Goal: Ask a question

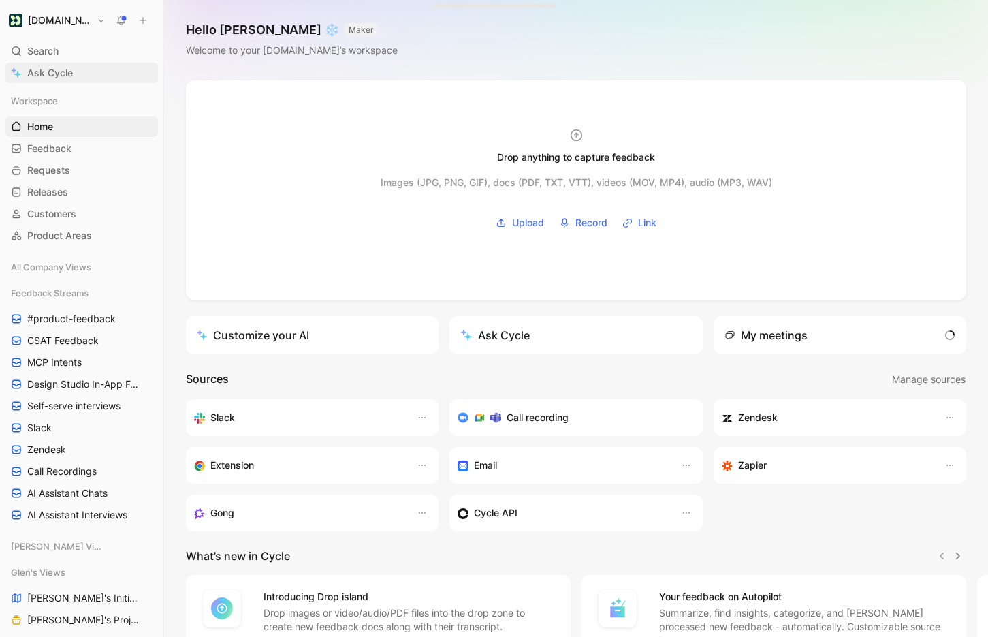
click at [35, 70] on span "Ask Cycle" at bounding box center [50, 73] width 46 height 16
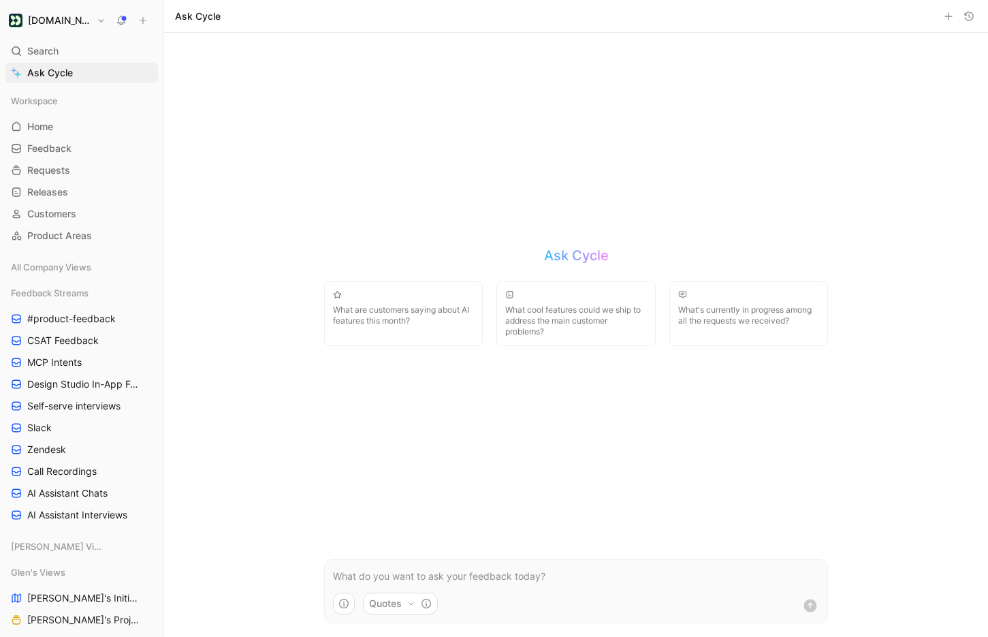
click at [412, 578] on p at bounding box center [576, 576] width 486 height 16
click at [462, 578] on p at bounding box center [576, 576] width 486 height 16
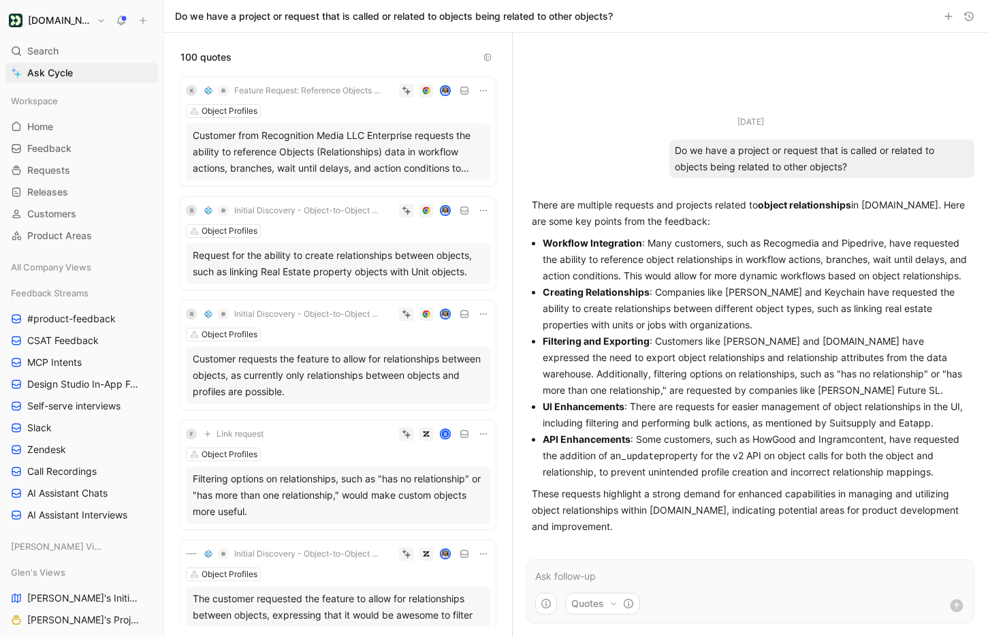
click at [362, 379] on div "Customer requests the feature to allow for relationships between objects, as cu…" at bounding box center [338, 375] width 291 height 49
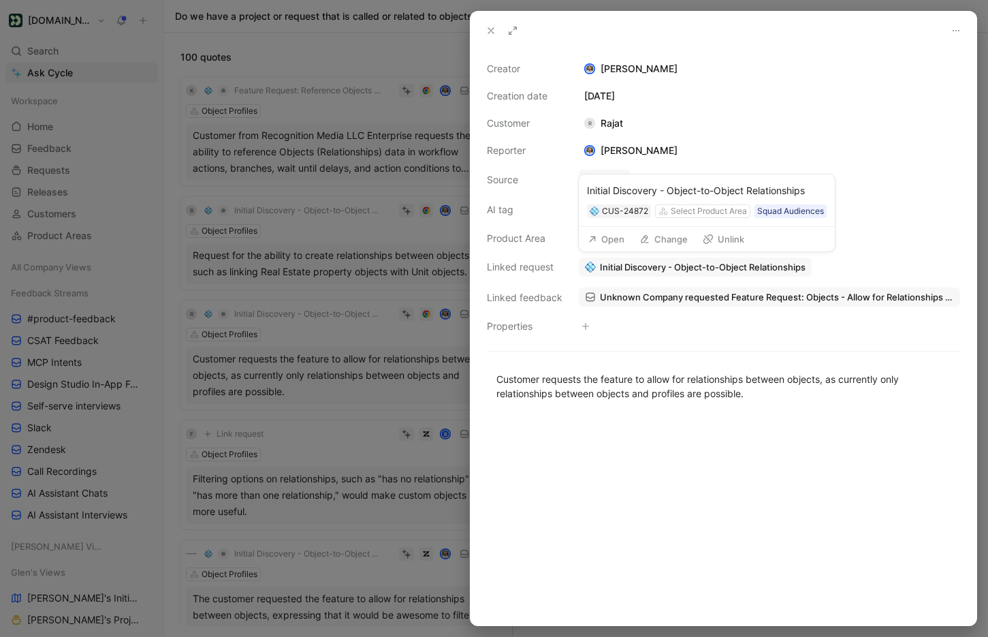
click at [661, 242] on button "Change" at bounding box center [663, 239] width 61 height 19
click at [612, 267] on span "Initial Discovery - Object-to-Object Relationships" at bounding box center [703, 267] width 206 height 12
click at [375, 433] on div at bounding box center [494, 318] width 988 height 637
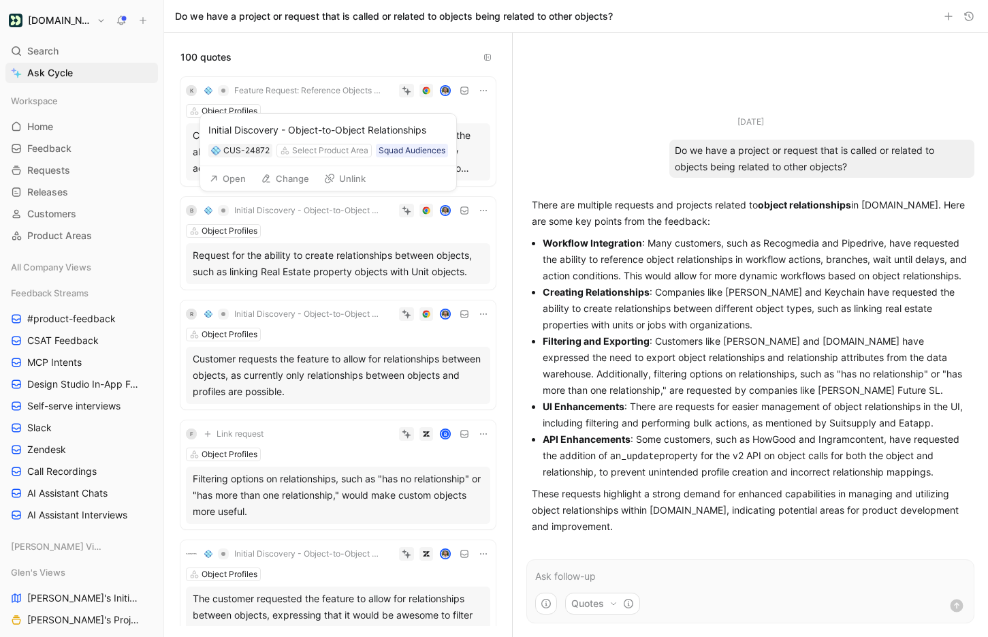
click at [228, 178] on button "Open" at bounding box center [227, 178] width 49 height 19
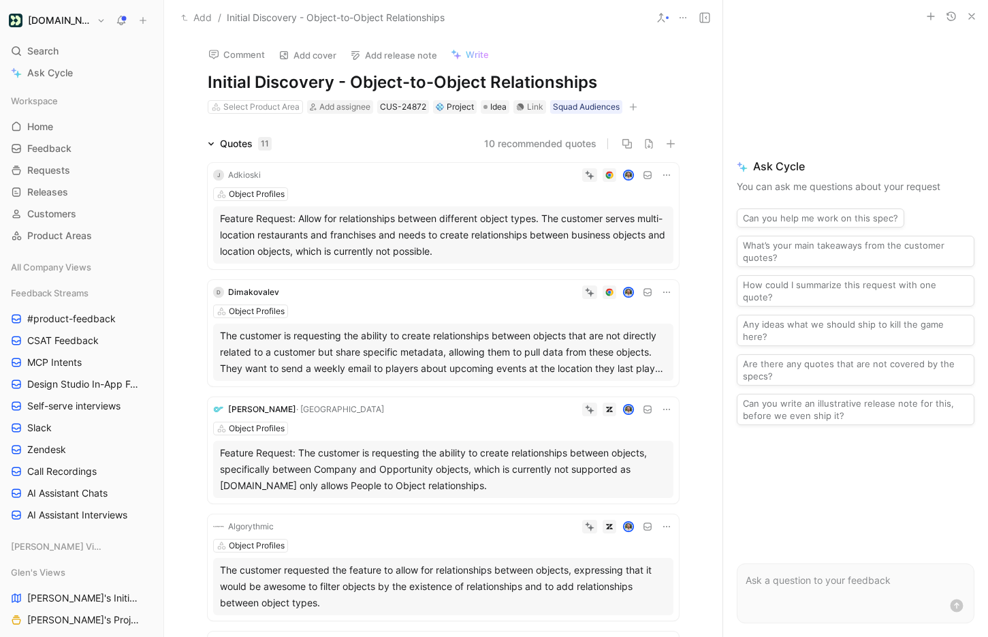
drag, startPoint x: 350, startPoint y: 82, endPoint x: 234, endPoint y: 82, distance: 116.5
click at [234, 82] on h1 "Initial Discovery - Object-to-Object Relationships" at bounding box center [443, 83] width 471 height 22
click at [351, 78] on h1 "Initial Discovery - Object-to-Object Relationships" at bounding box center [443, 83] width 471 height 22
drag, startPoint x: 275, startPoint y: 82, endPoint x: 174, endPoint y: 80, distance: 100.8
click at [174, 80] on div "Comment Add cover Add release note Write Initial Discovery - Object-to-Object R…" at bounding box center [443, 335] width 559 height 601
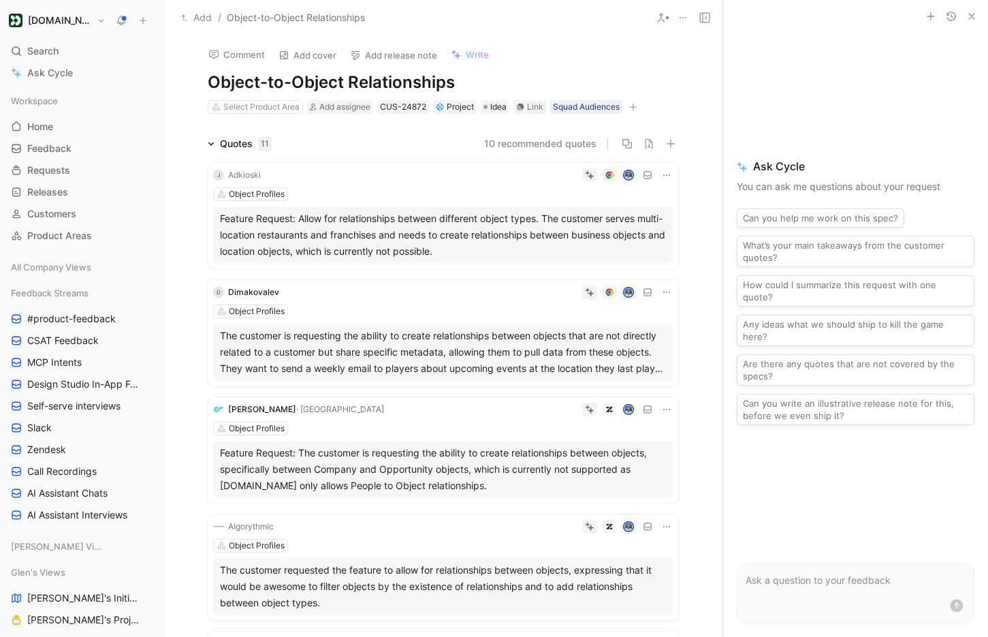
click at [198, 15] on button "Add" at bounding box center [196, 18] width 37 height 16
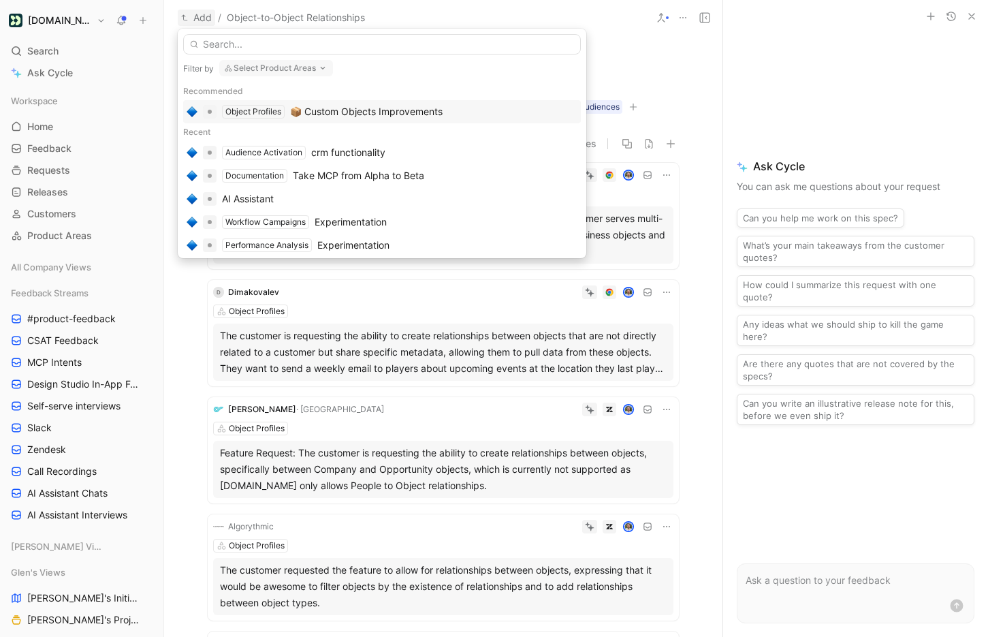
click at [342, 111] on div "📦 Custom Objects Improvements" at bounding box center [366, 112] width 153 height 16
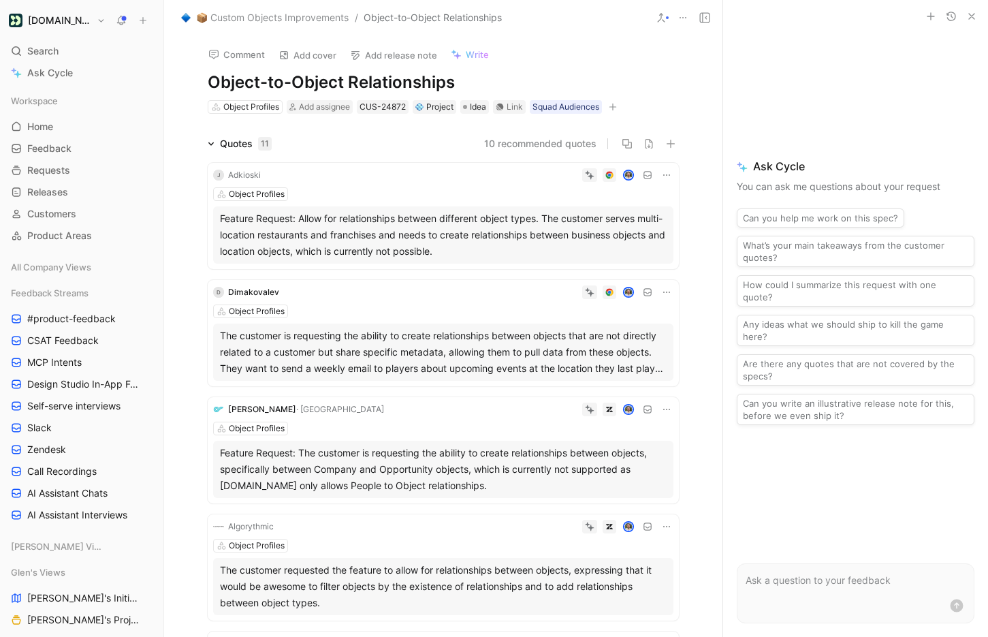
click at [561, 139] on button "10 recommended quotes" at bounding box center [540, 143] width 112 height 16
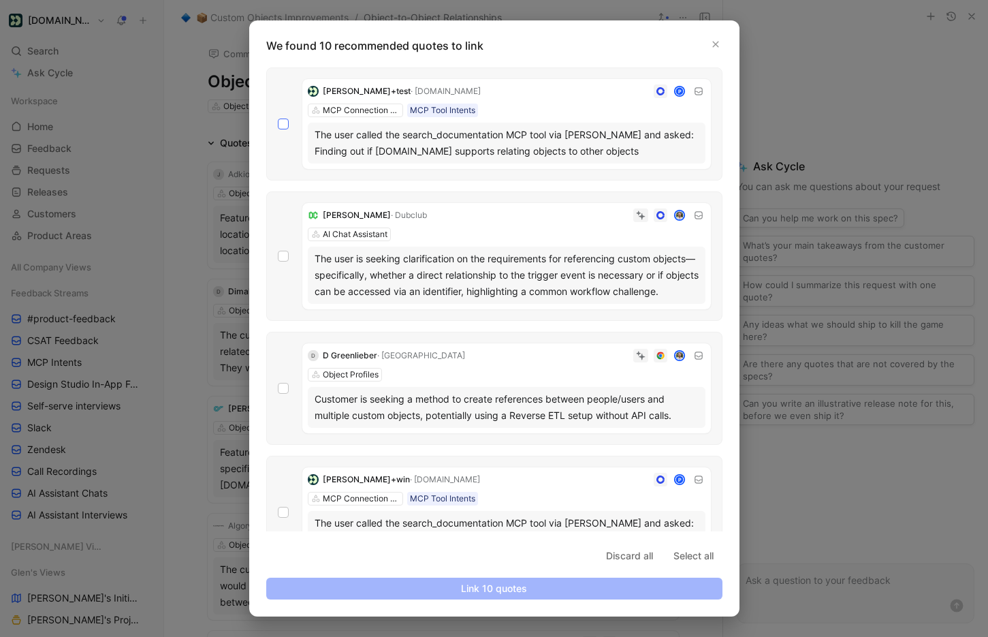
click at [283, 125] on icon at bounding box center [283, 124] width 8 height 8
click at [278, 119] on input "checkbox" at bounding box center [278, 119] width 0 height 0
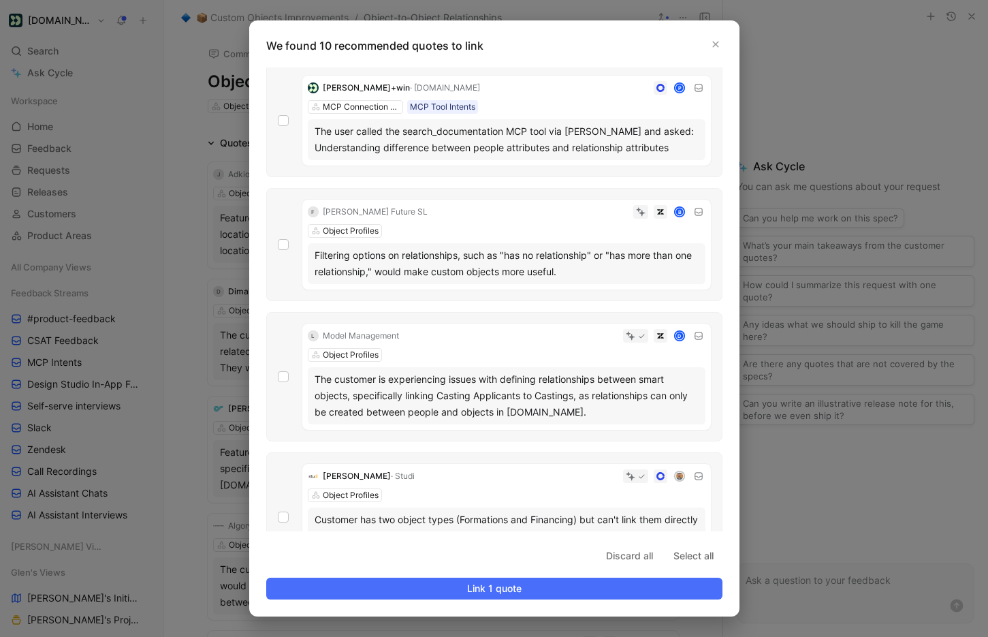
scroll to position [393, 0]
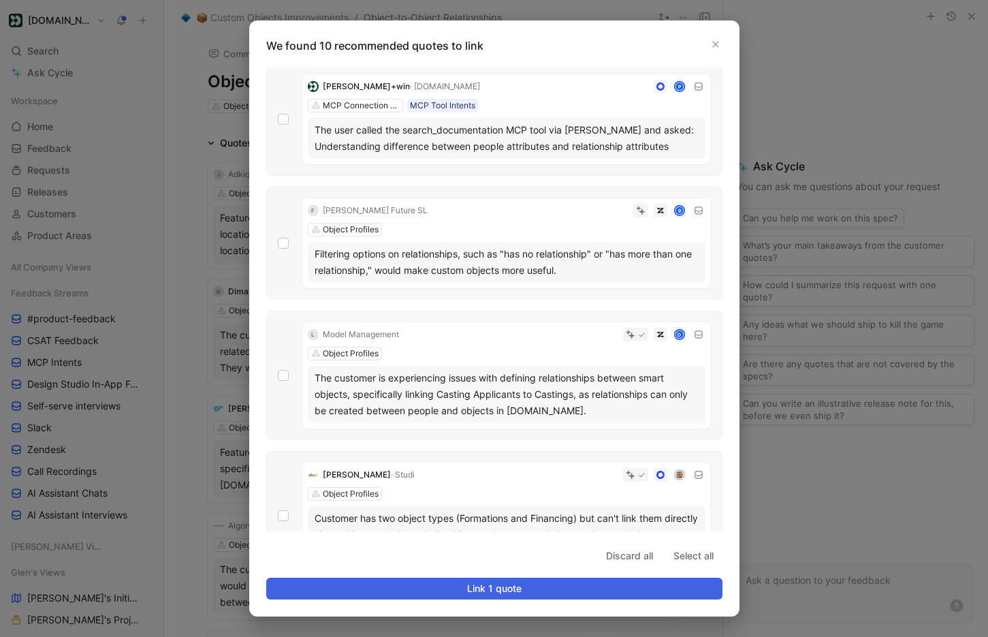
click at [520, 586] on span "Link 1 quote" at bounding box center [494, 588] width 433 height 16
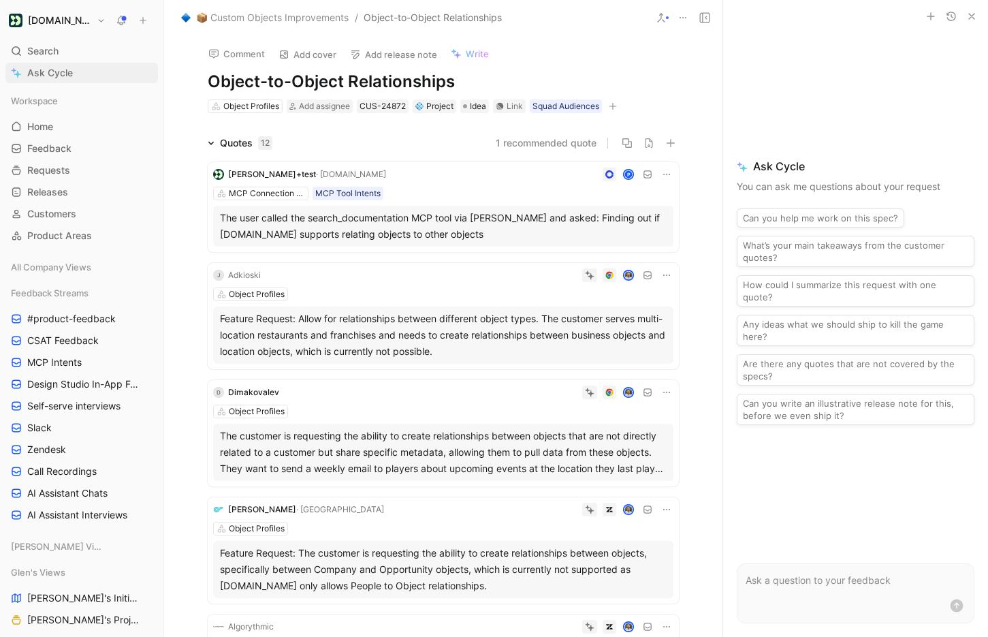
click at [59, 71] on span "Ask Cycle" at bounding box center [50, 73] width 46 height 16
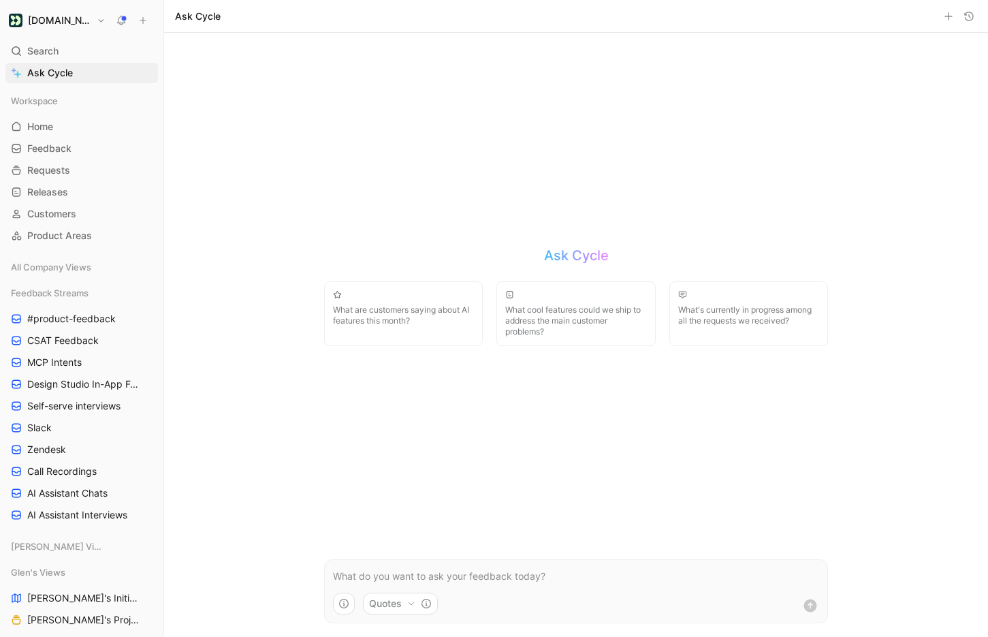
click at [396, 609] on button "Quotes" at bounding box center [400, 604] width 75 height 22
click at [383, 427] on html "[DOMAIN_NAME] Search ⌘ K Ask Cycle Workspace Home G then H Feedback G then F Re…" at bounding box center [494, 318] width 988 height 637
click at [379, 564] on form "Quotes" at bounding box center [576, 591] width 504 height 64
click at [377, 573] on p at bounding box center [576, 576] width 486 height 16
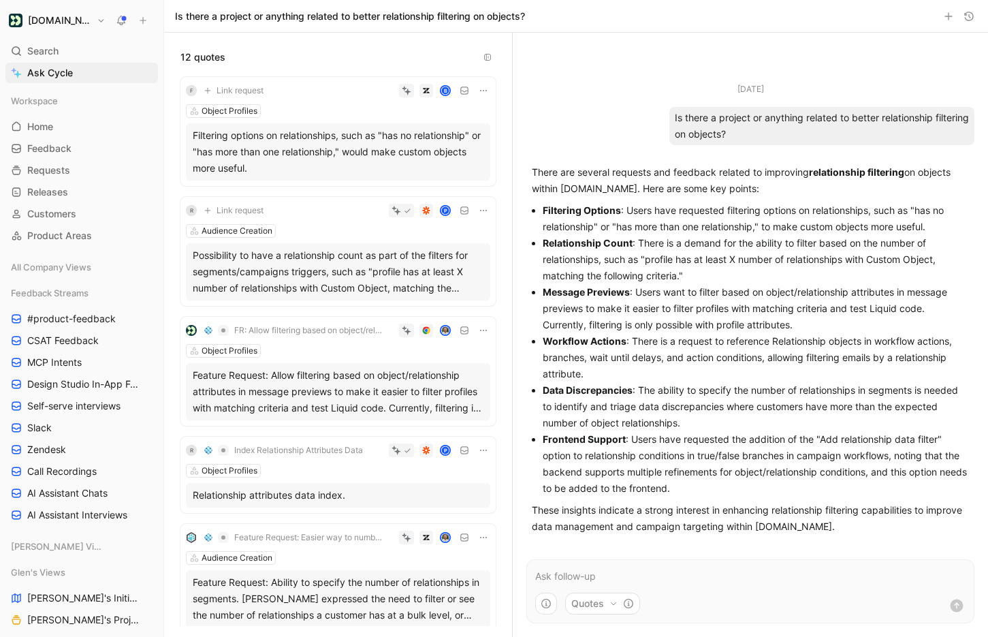
click at [242, 211] on span "Link request" at bounding box center [240, 210] width 47 height 11
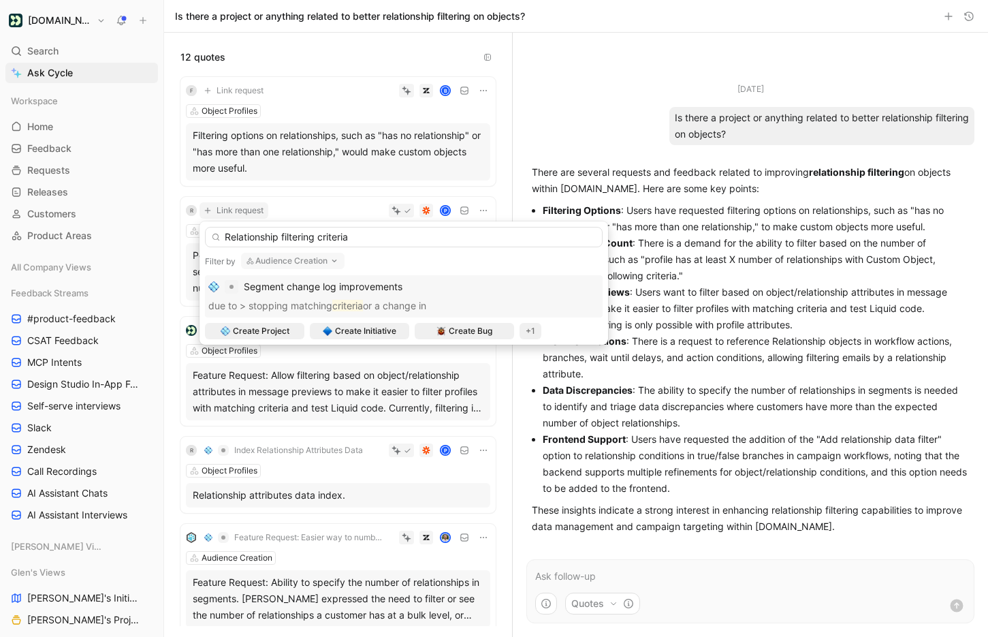
click at [230, 238] on input "Relationship filtering criteria" at bounding box center [404, 237] width 398 height 20
type input "Better relationship filtering criteria"
click at [274, 328] on span "Create Project" at bounding box center [261, 331] width 57 height 14
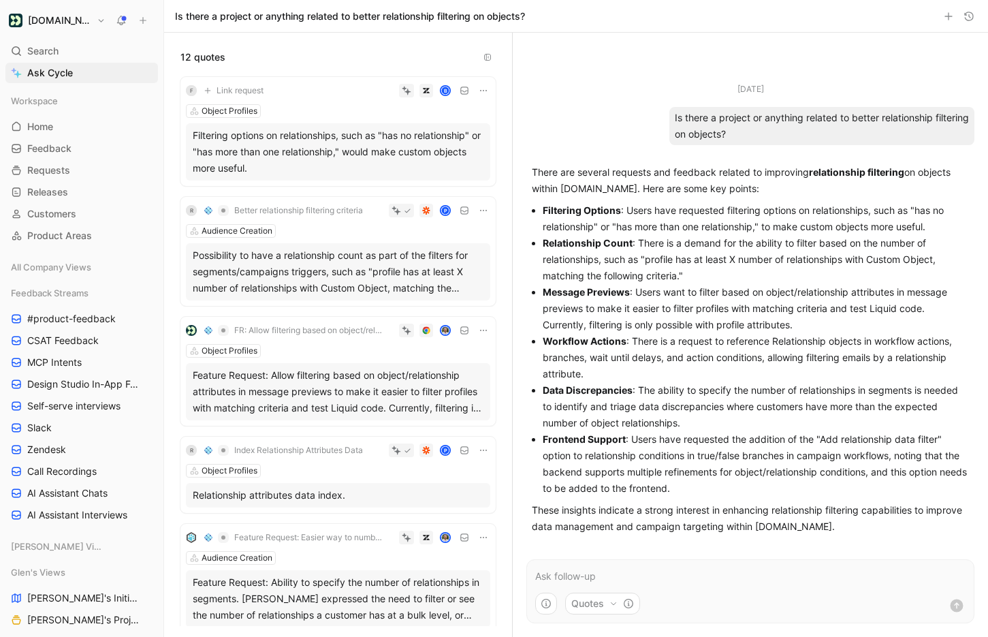
click at [240, 87] on span "Link request" at bounding box center [240, 90] width 47 height 11
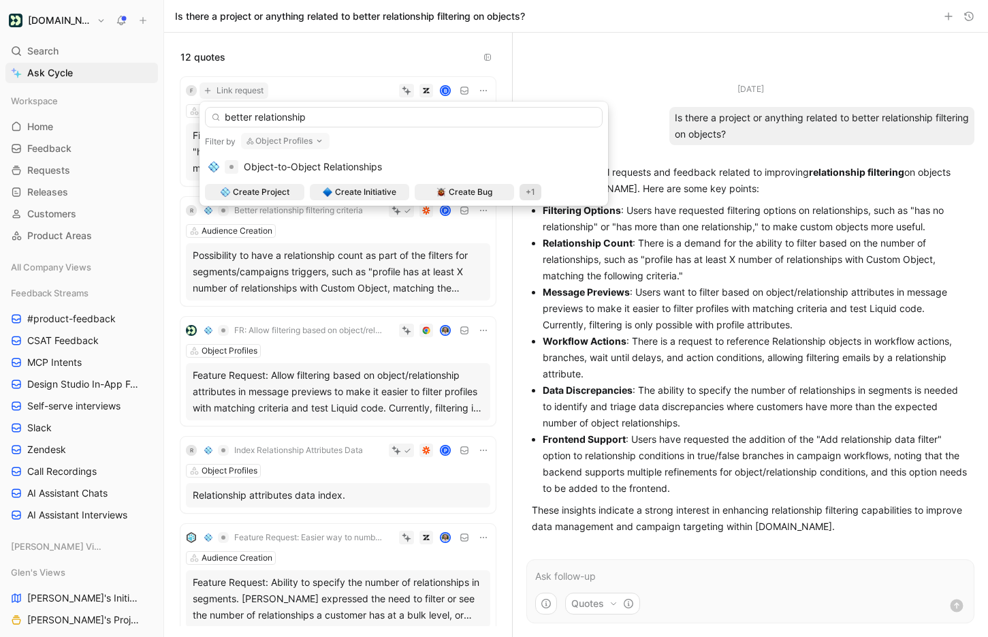
type input "better relationship"
click at [313, 137] on button "Object Profiles" at bounding box center [285, 141] width 89 height 16
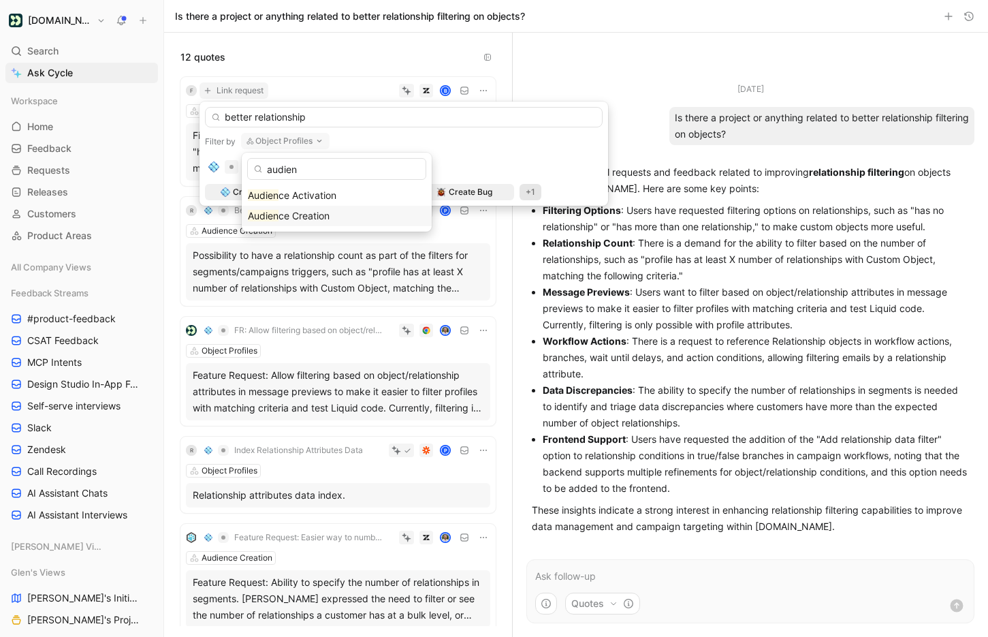
type input "audien"
click at [287, 210] on span "ce Creation" at bounding box center [304, 216] width 51 height 12
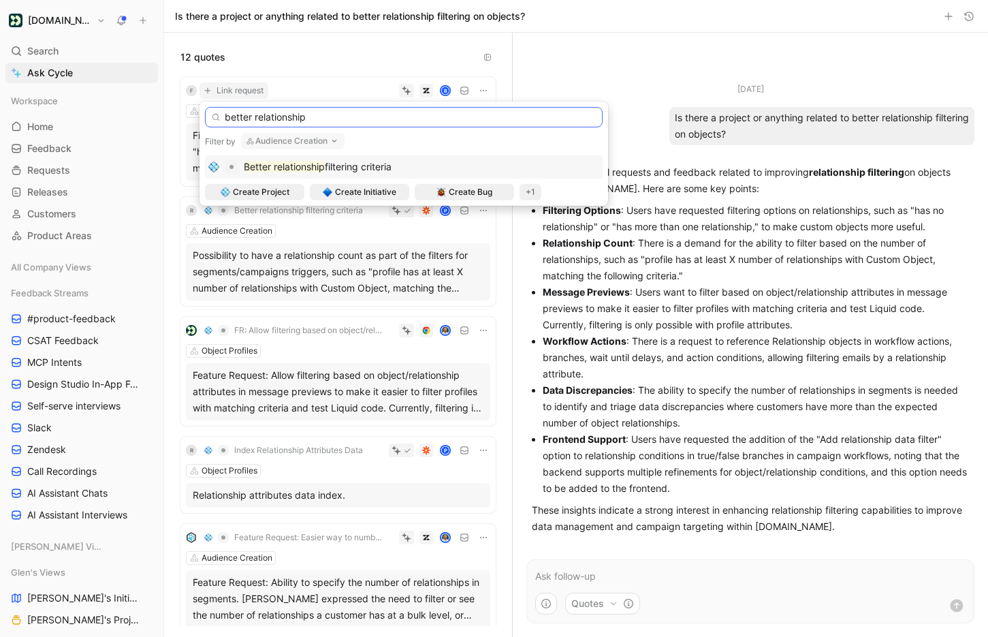
click at [339, 116] on input "better relationship" at bounding box center [404, 117] width 398 height 20
click at [346, 168] on span "filtering criteria" at bounding box center [358, 167] width 67 height 12
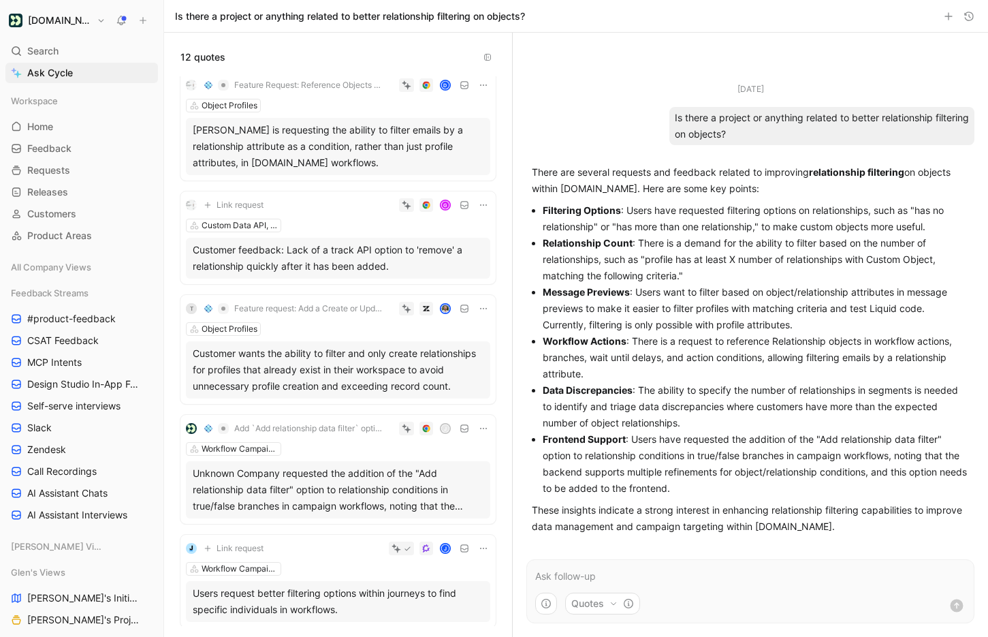
scroll to position [616, 0]
